Goal: Transaction & Acquisition: Purchase product/service

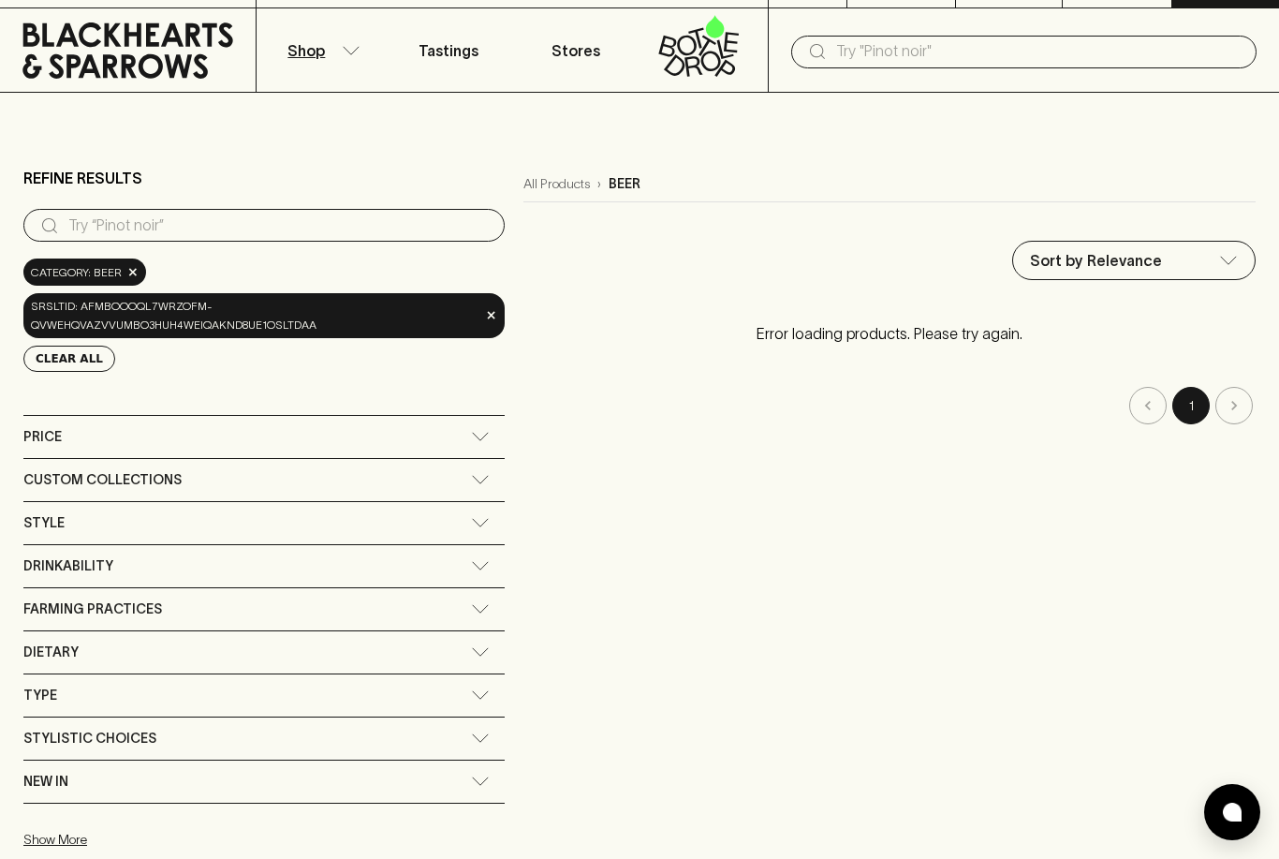
scroll to position [37, 0]
click at [131, 221] on input "search" at bounding box center [278, 225] width 421 height 30
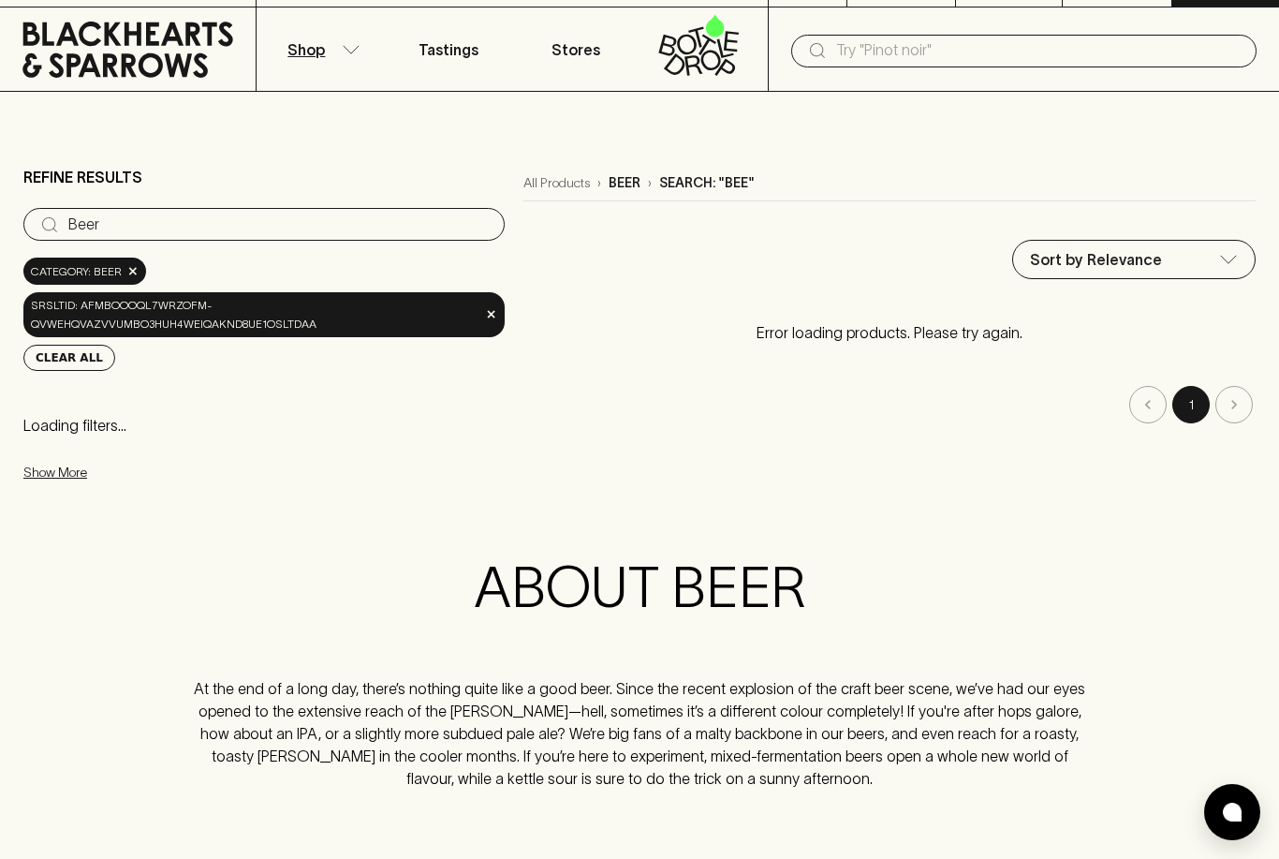
type input "Beer"
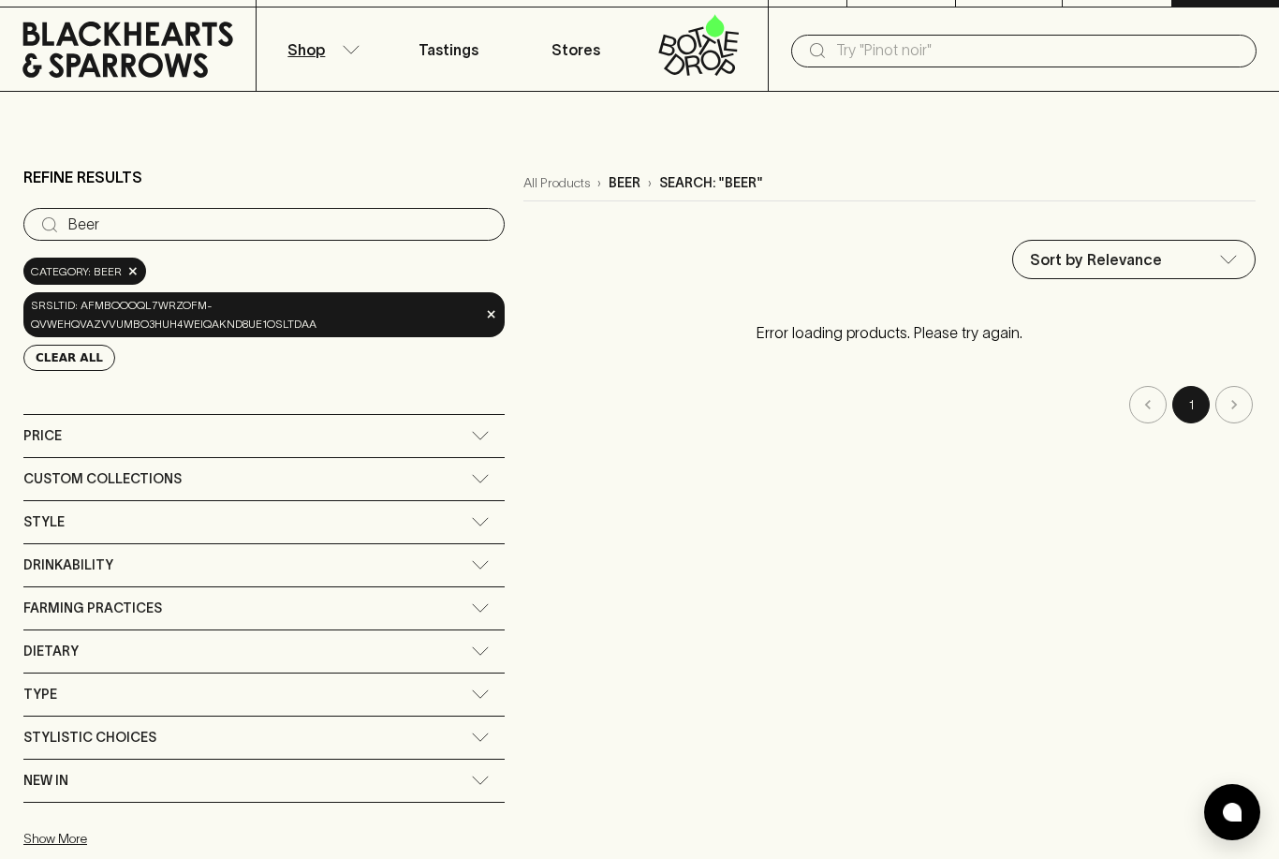
click at [489, 308] on span "×" at bounding box center [491, 314] width 11 height 20
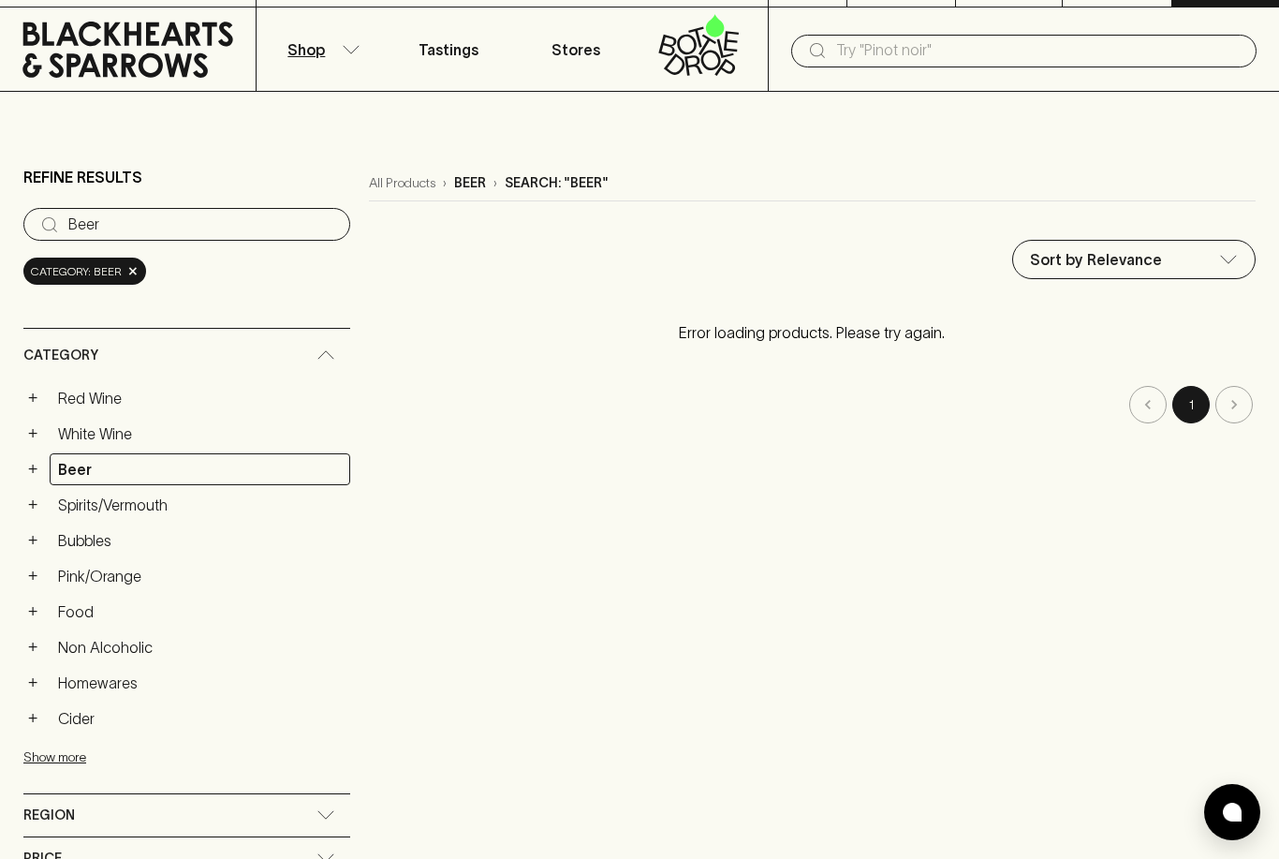
type input "79.5"
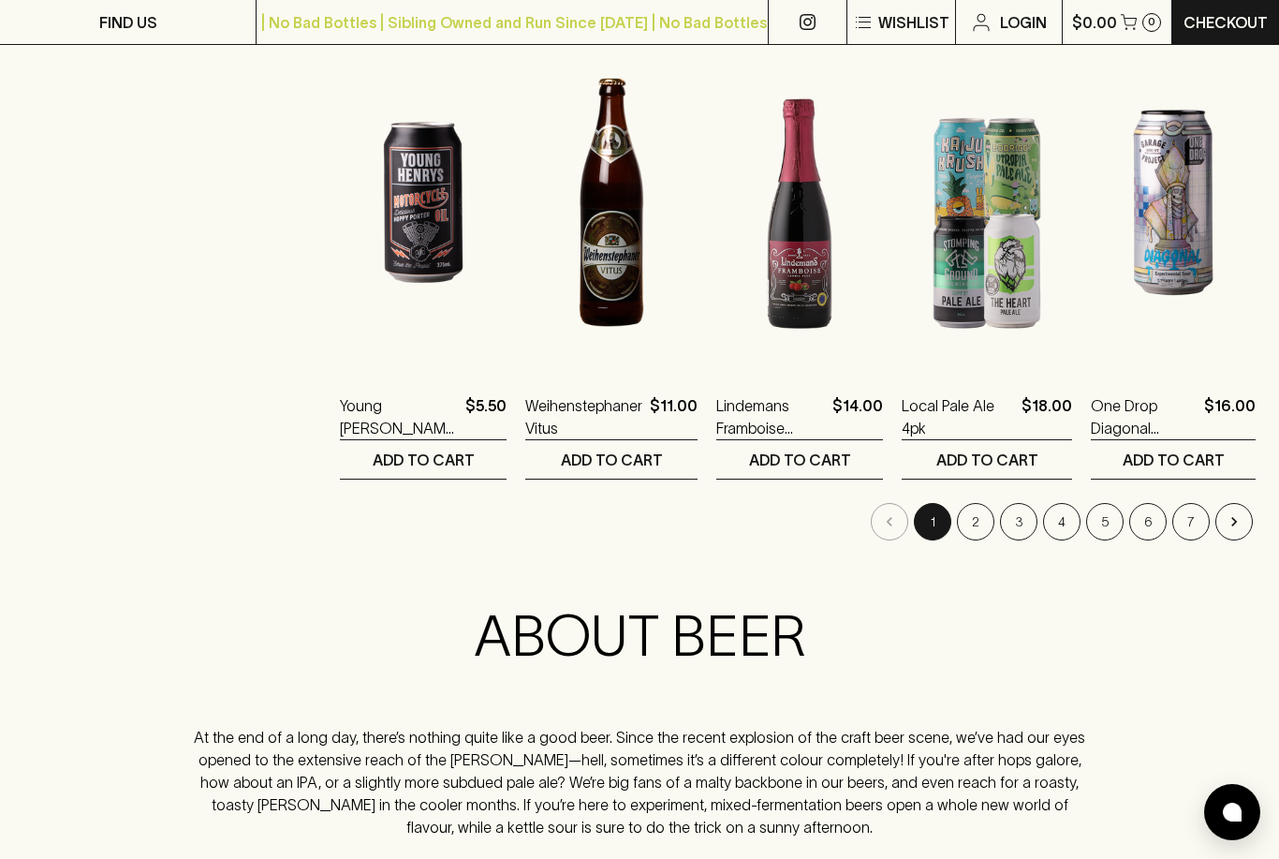
scroll to position [1820, 0]
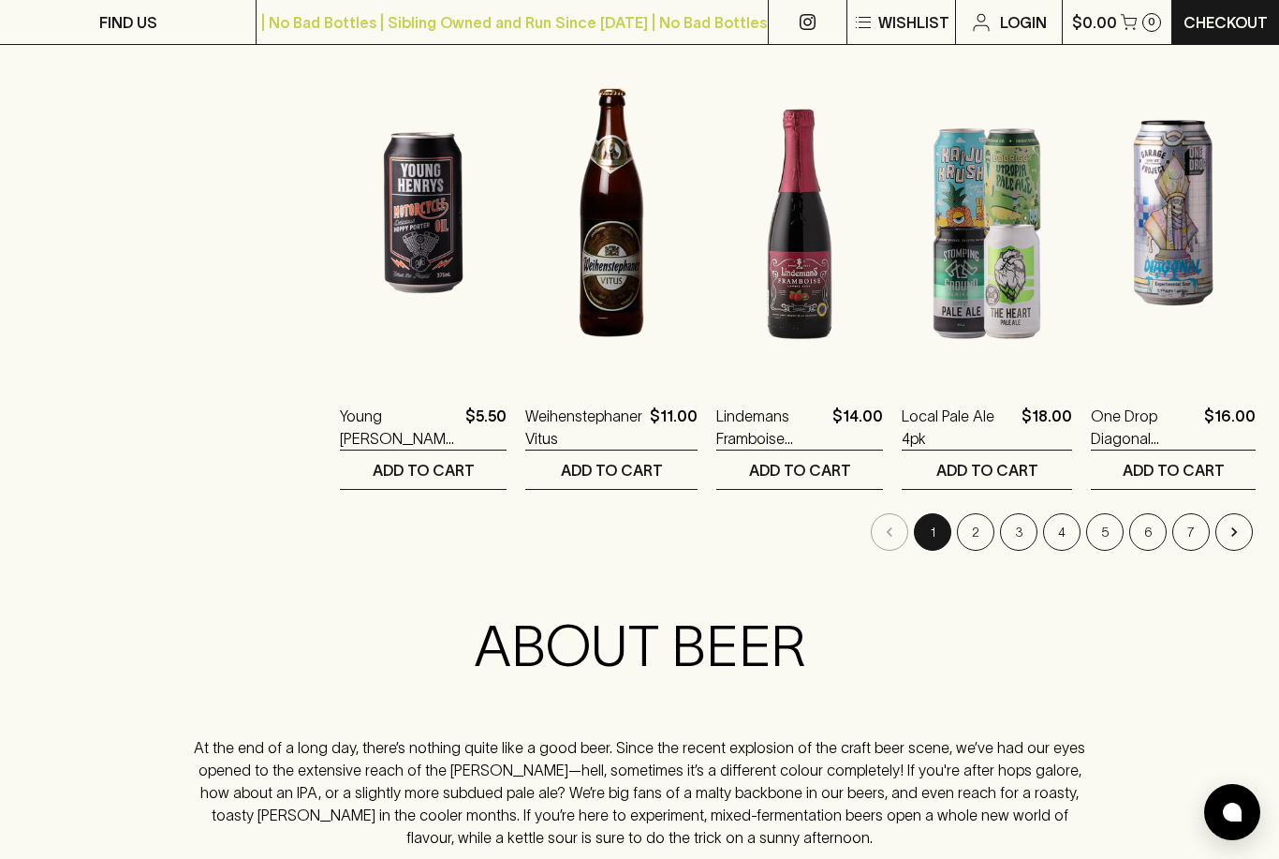
click at [965, 529] on button "2" at bounding box center [975, 531] width 37 height 37
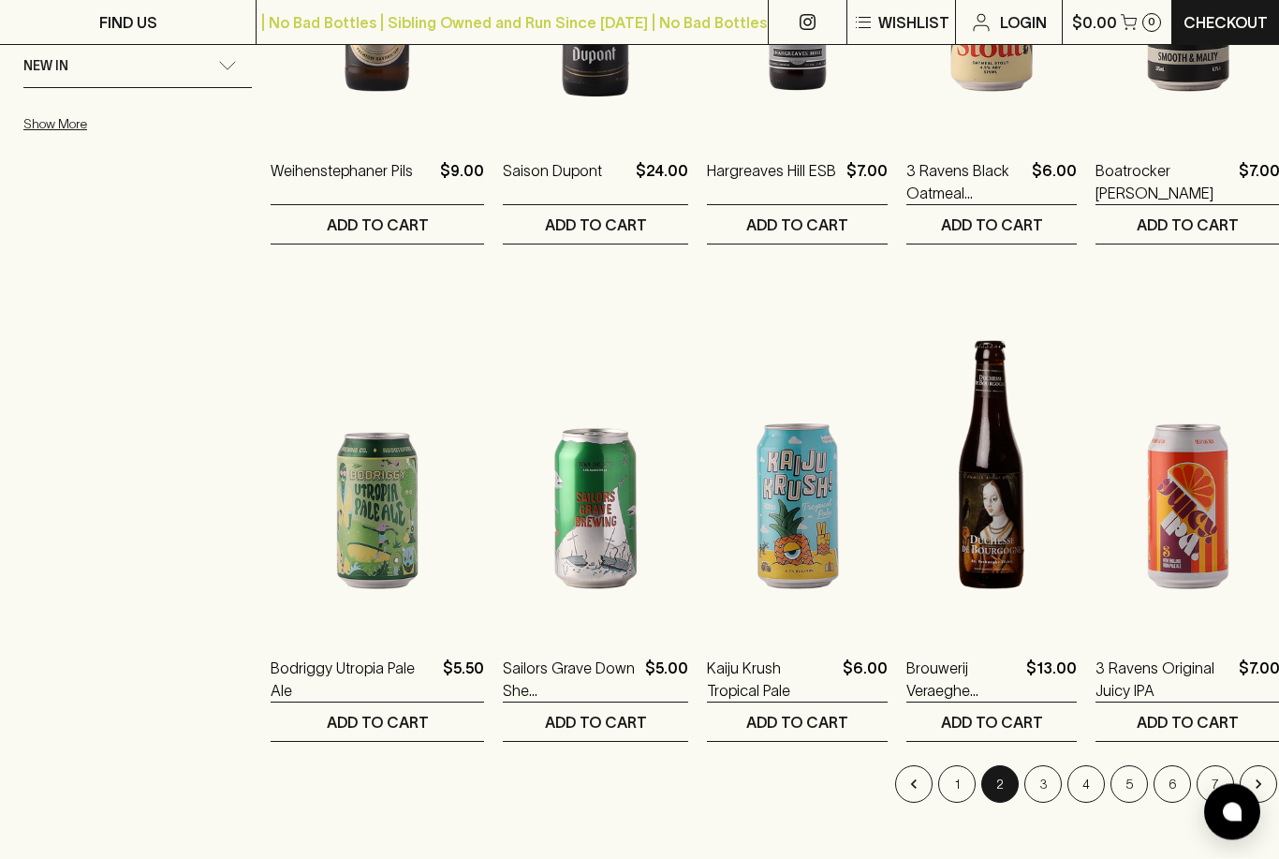
scroll to position [1711, 0]
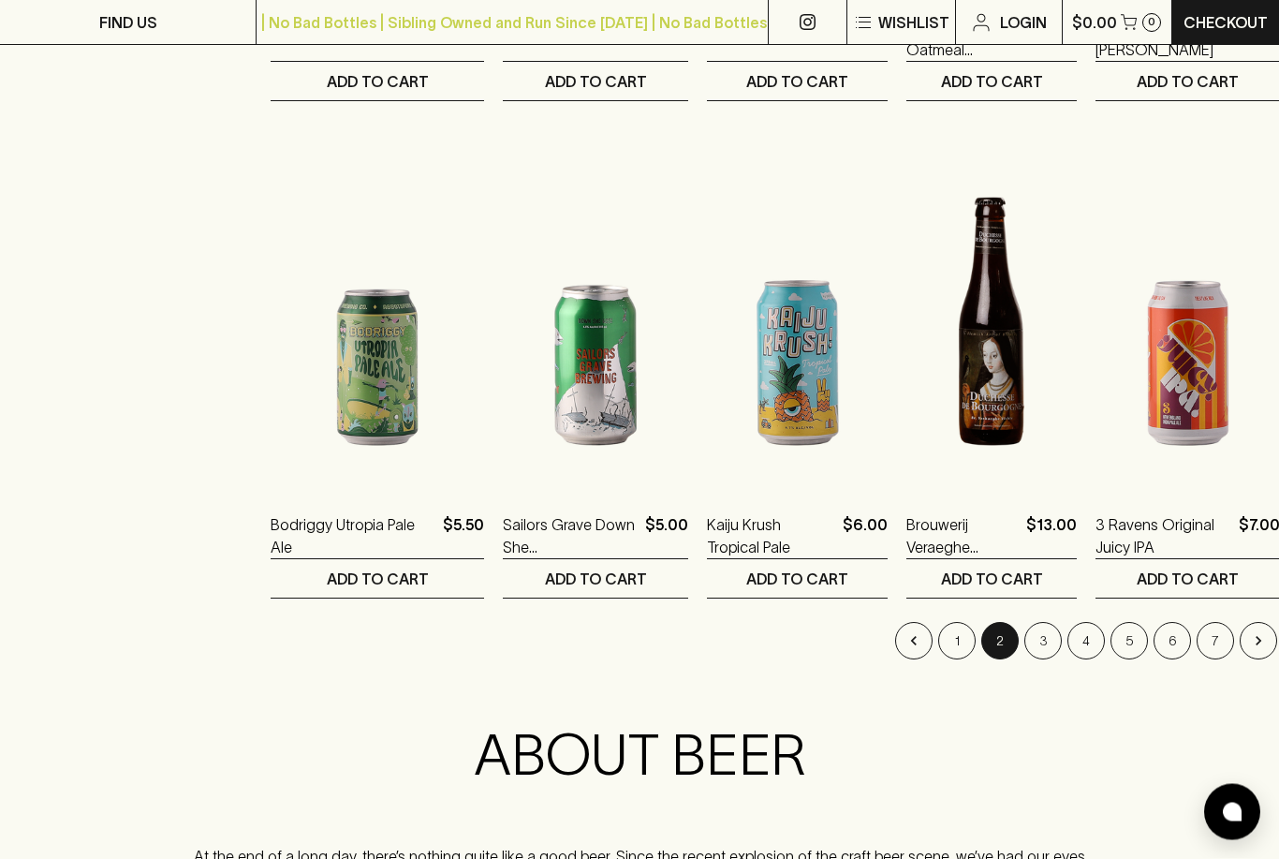
click at [1027, 642] on button "3" at bounding box center [1042, 641] width 37 height 37
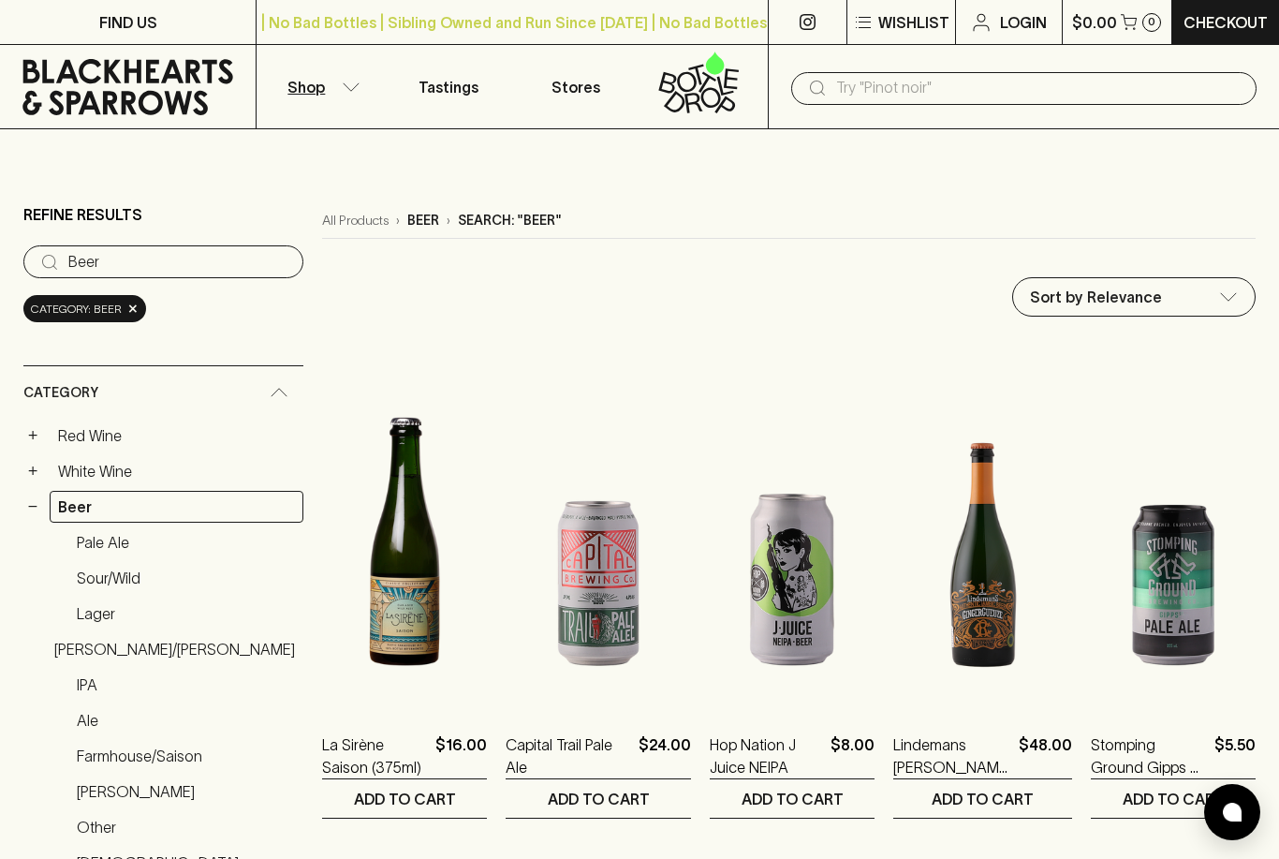
click at [1049, 94] on input "text" at bounding box center [1038, 88] width 405 height 30
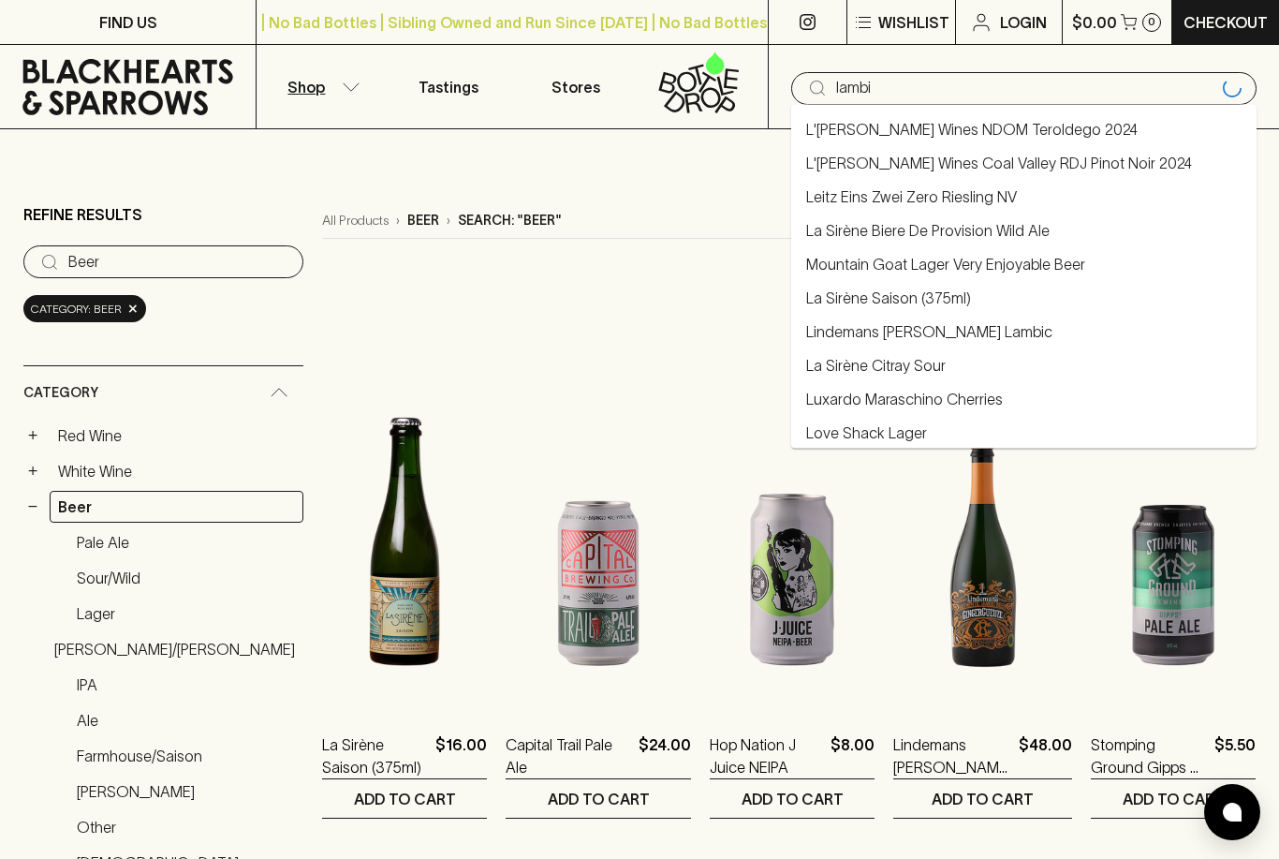
type input "lambic"
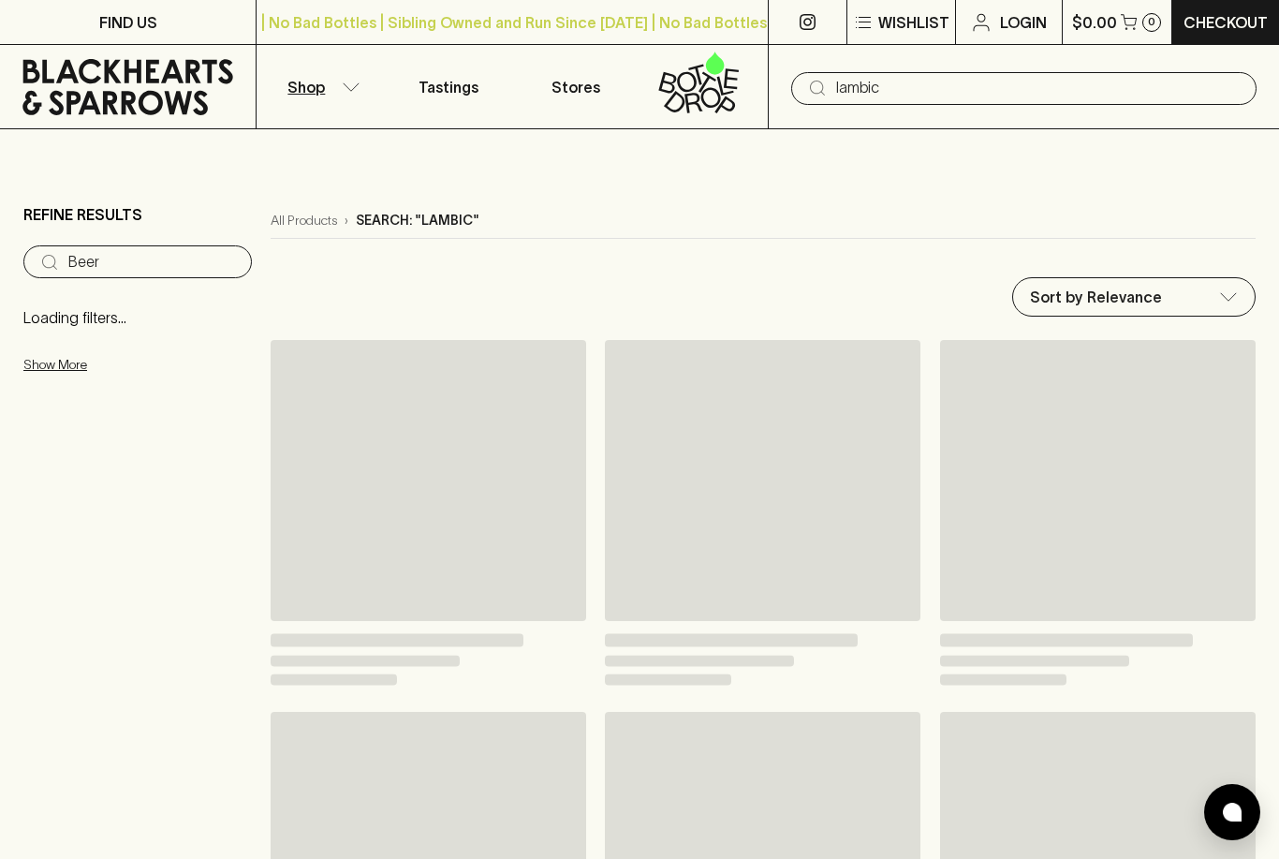
type input "lambic"
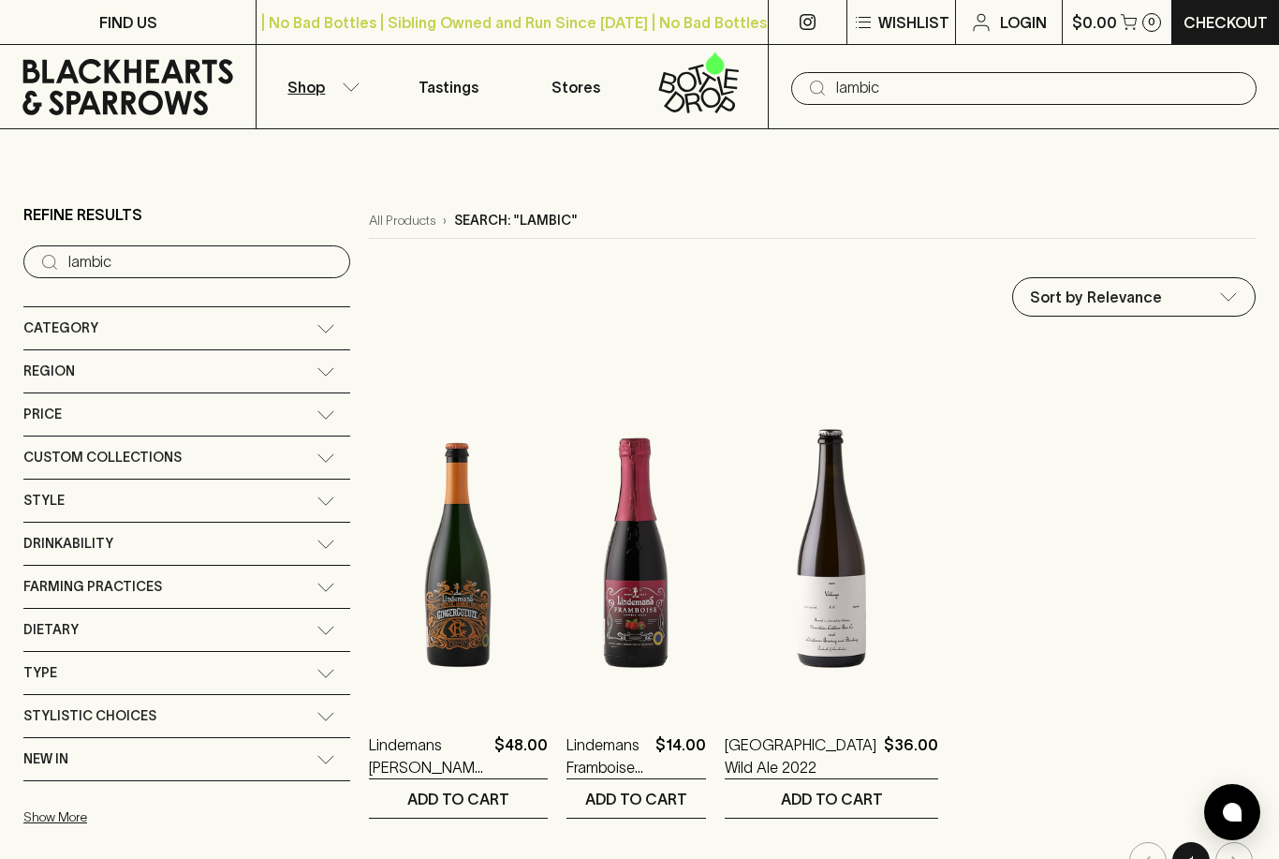
click at [998, 96] on input "lambic" at bounding box center [1038, 88] width 405 height 30
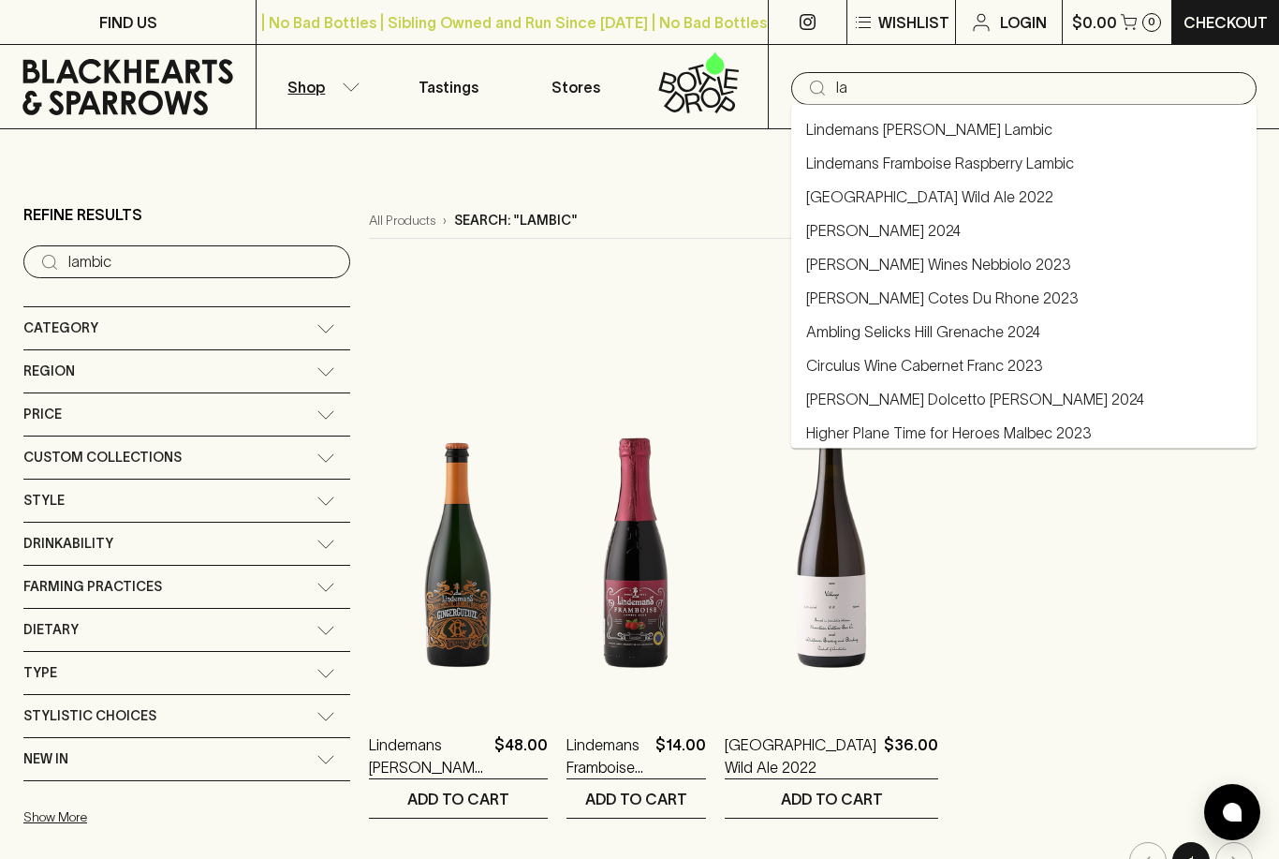
type input "l"
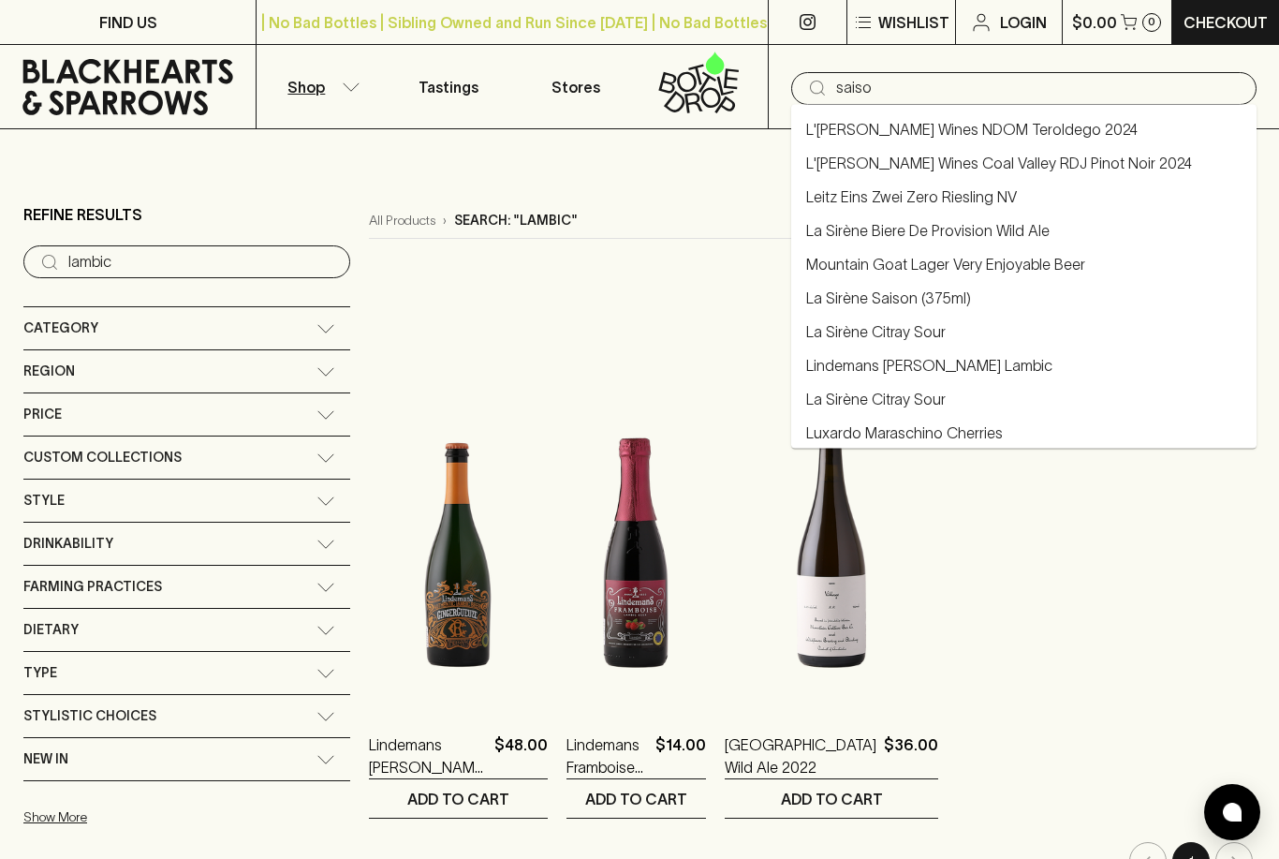
type input "saison"
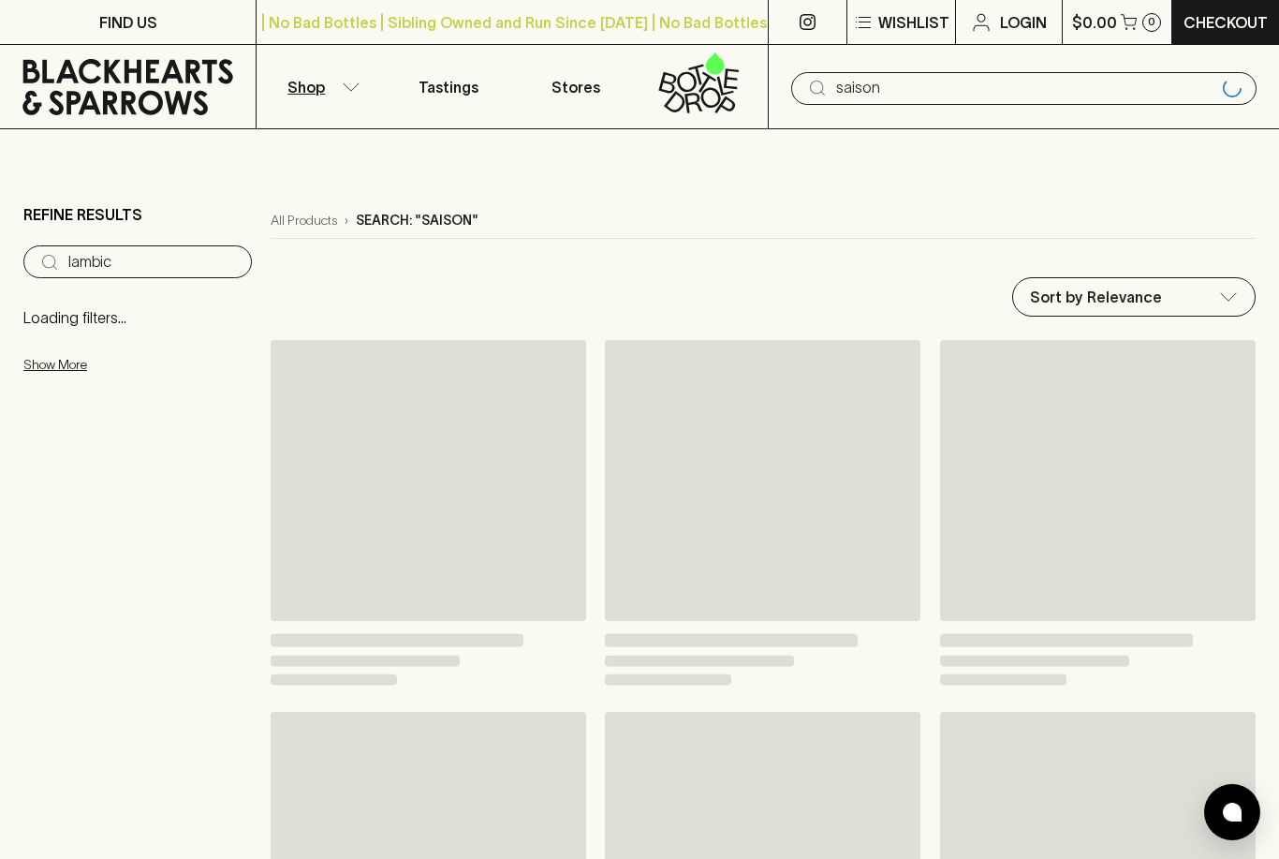
type input "saison"
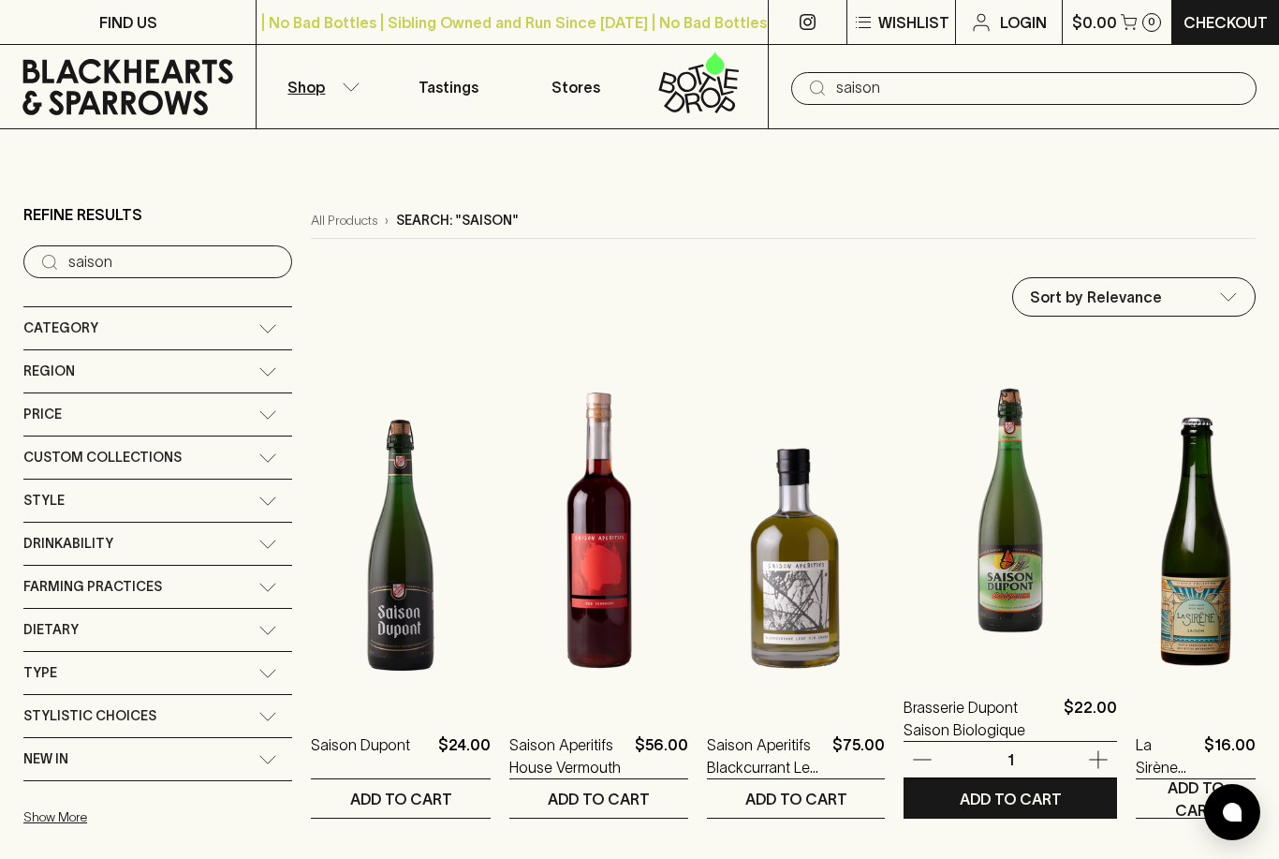
click at [994, 409] on img at bounding box center [1010, 504] width 213 height 328
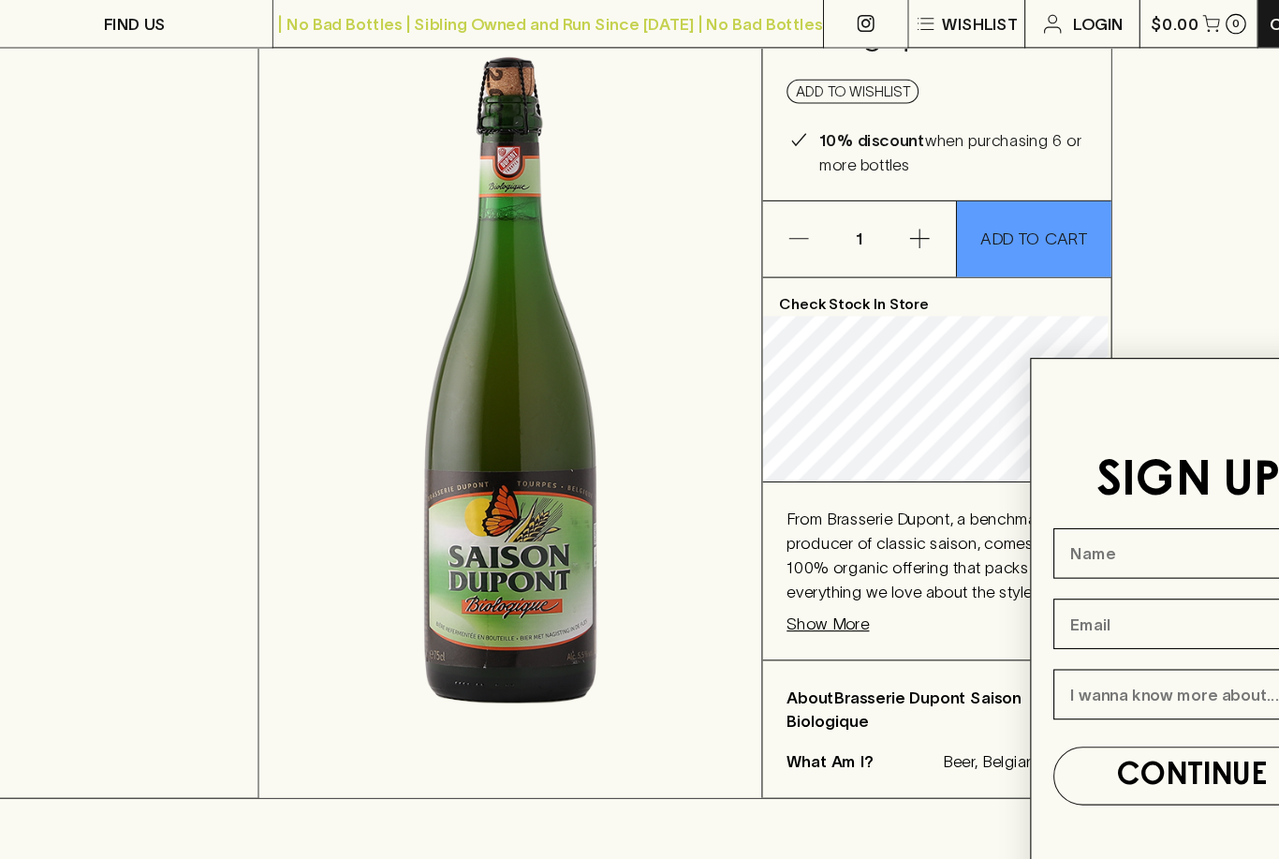
scroll to position [217, 0]
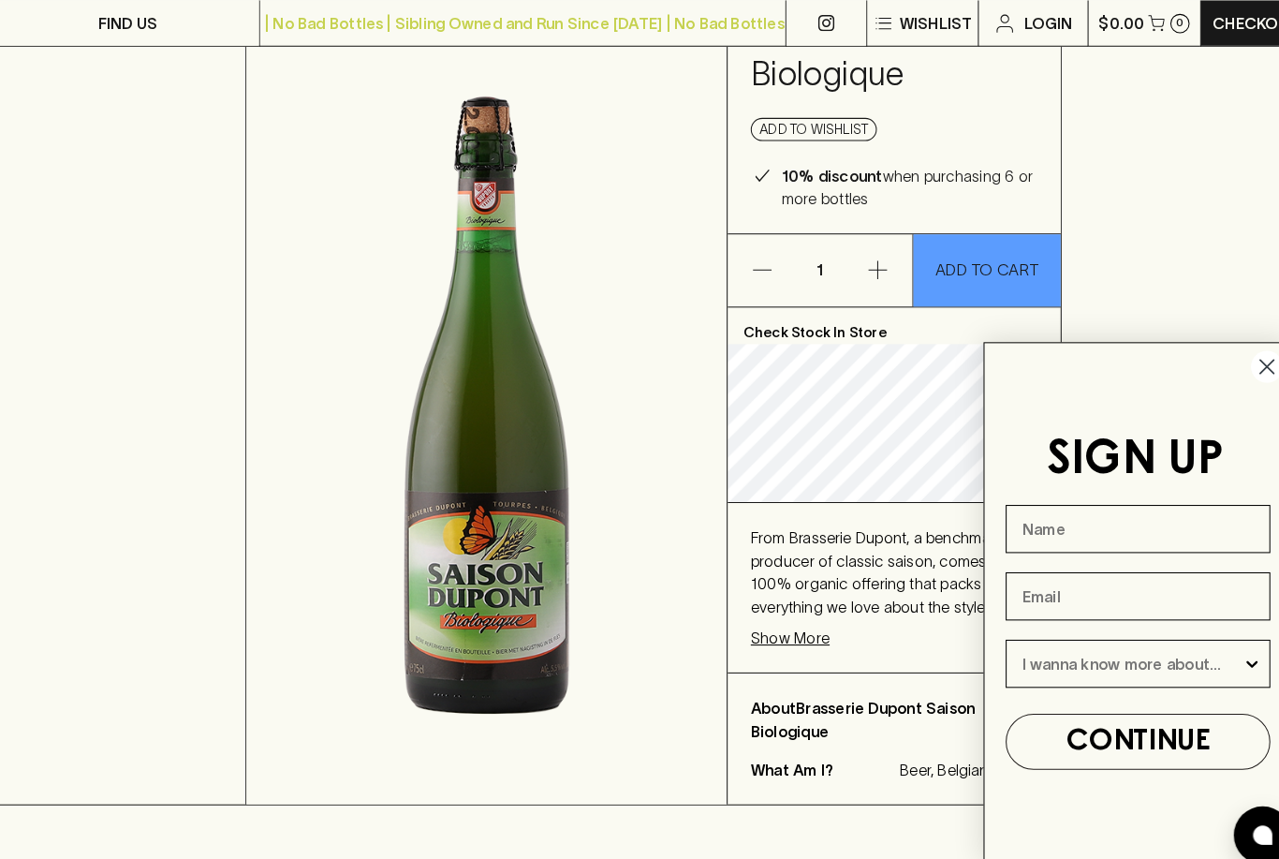
click at [253, 493] on img at bounding box center [476, 378] width 467 height 807
click at [1233, 372] on circle "Close dialog" at bounding box center [1236, 356] width 31 height 31
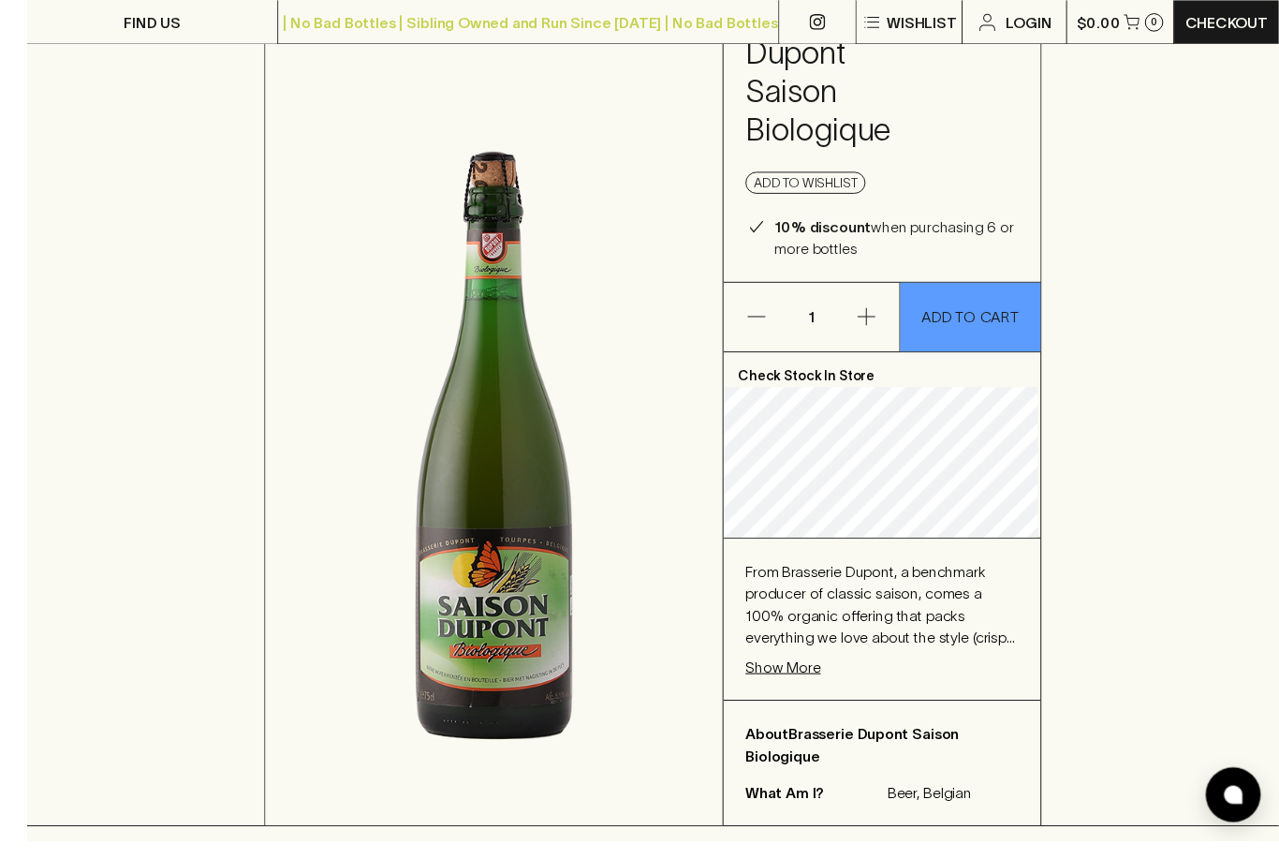
scroll to position [195, 0]
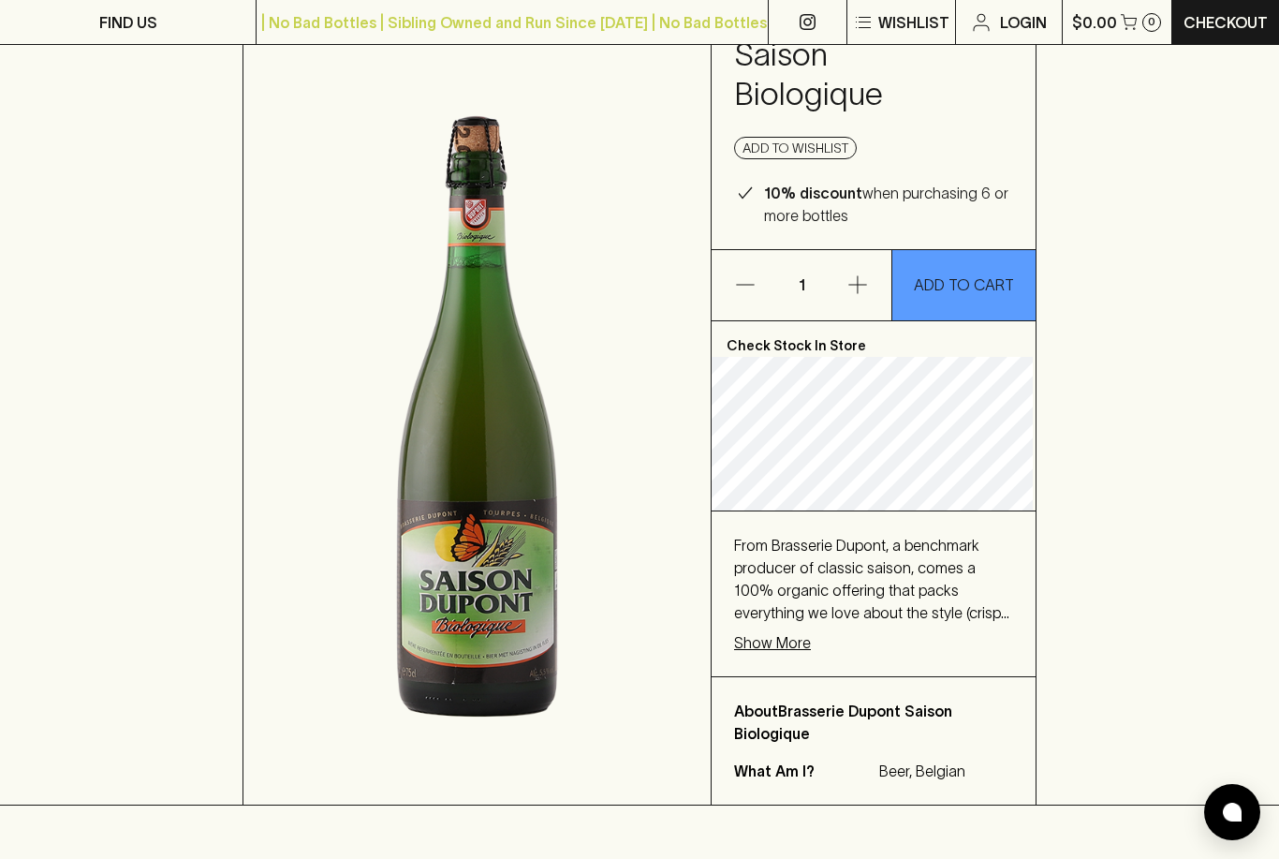
click at [805, 640] on p "Show More" at bounding box center [772, 642] width 77 height 22
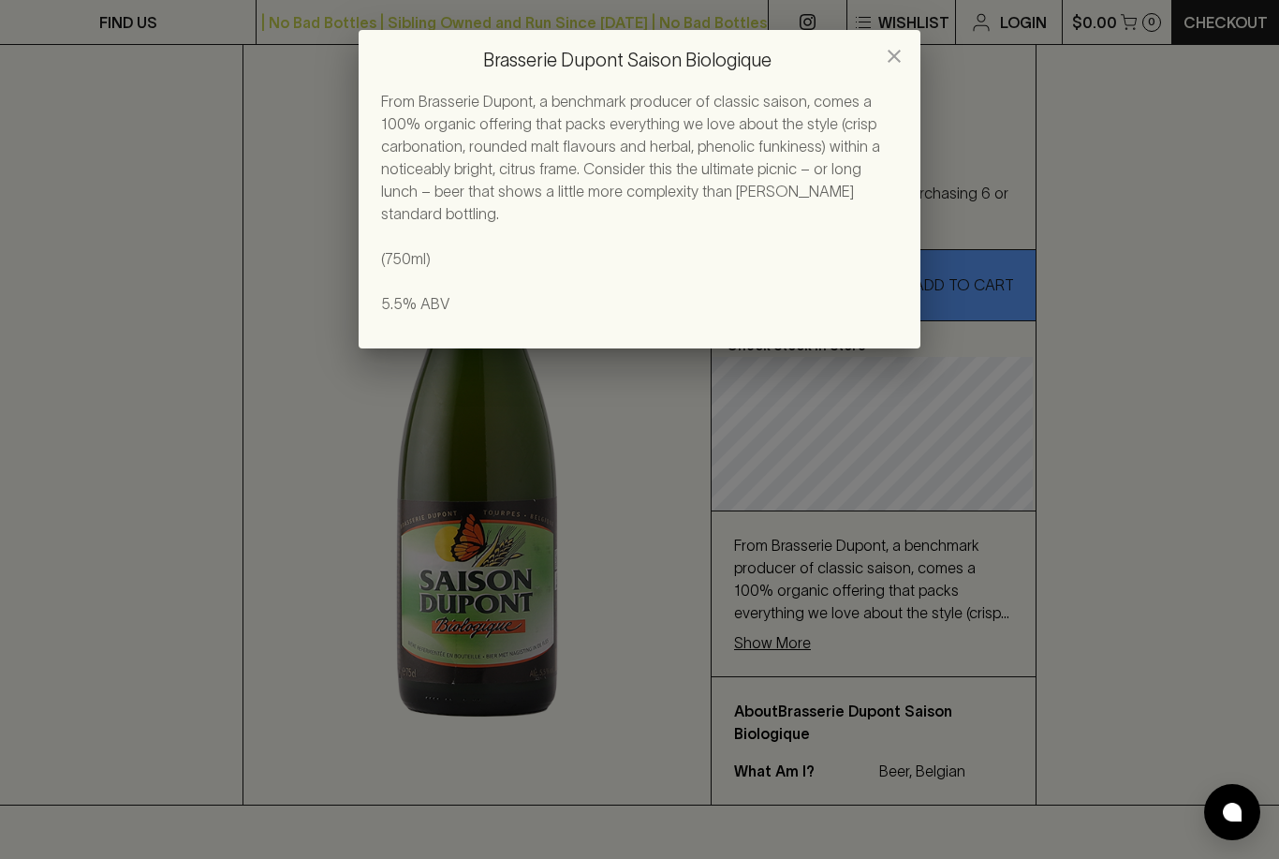
click at [903, 52] on icon "close" at bounding box center [894, 56] width 22 height 22
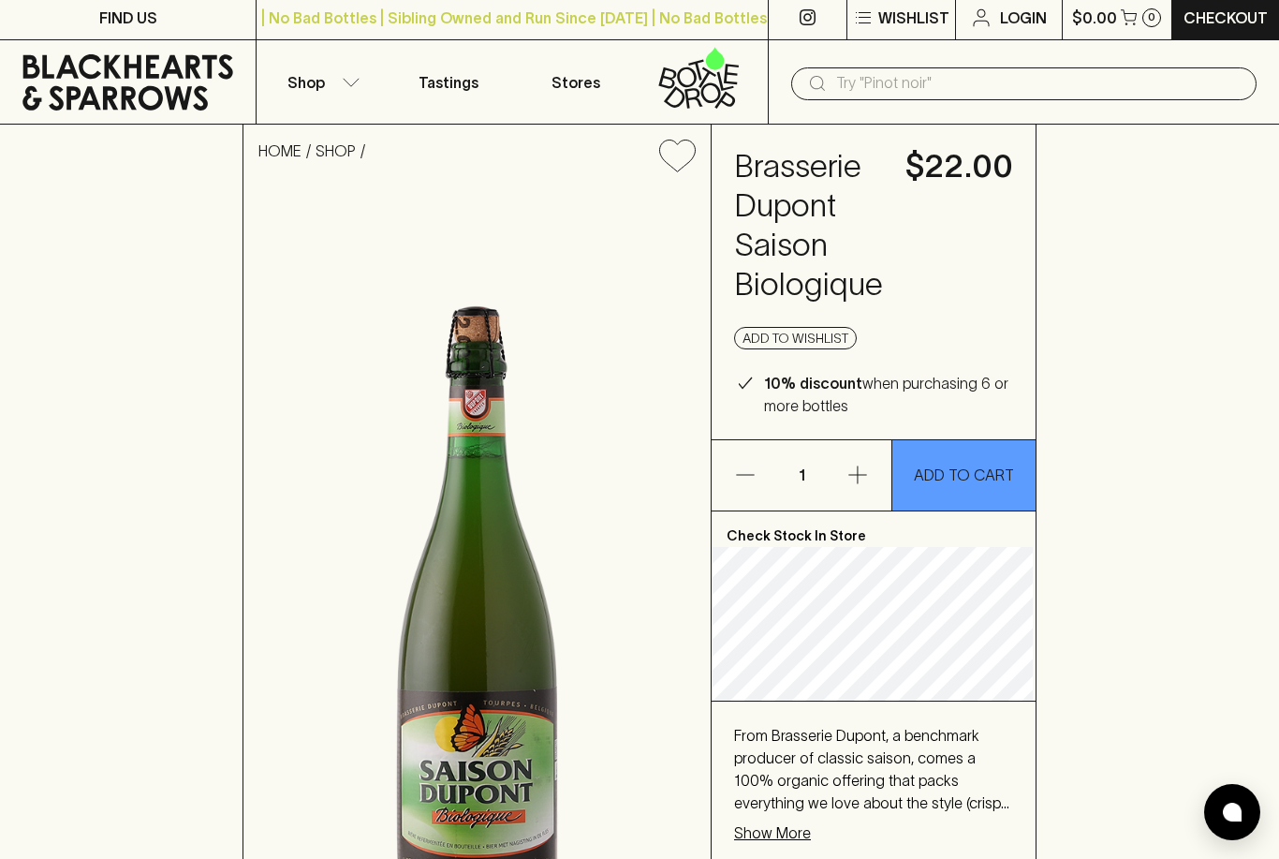
scroll to position [0, 0]
